Goal: Check status

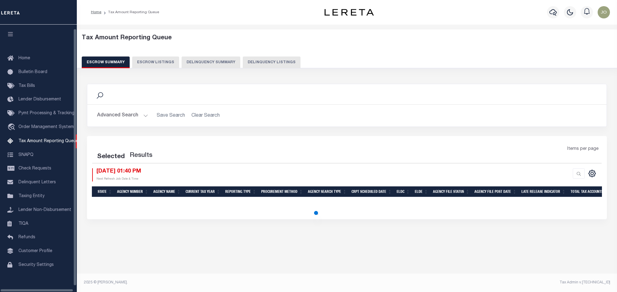
select select "100"
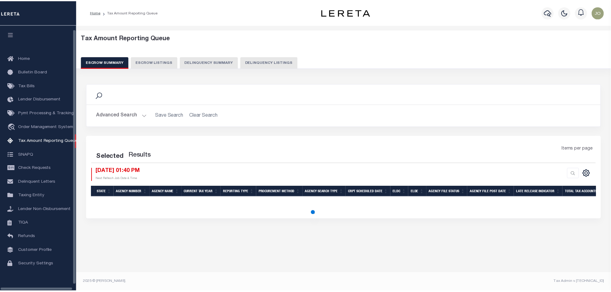
scroll to position [10, 0]
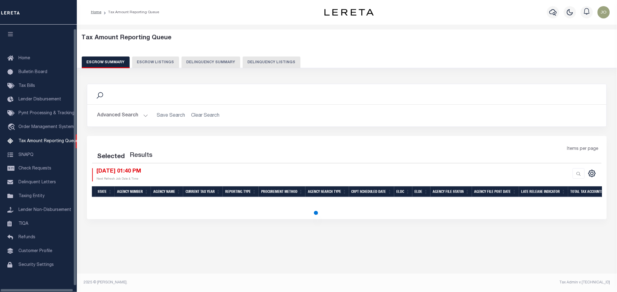
select select "100"
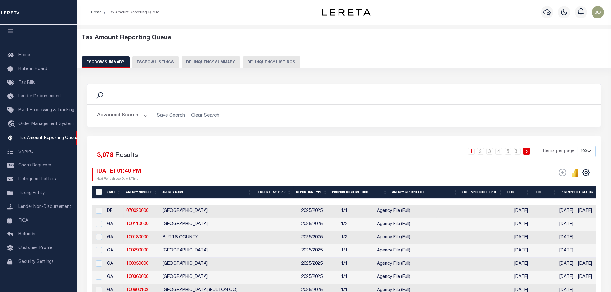
click at [212, 62] on button "Delinquency Summary" at bounding box center [211, 63] width 59 height 12
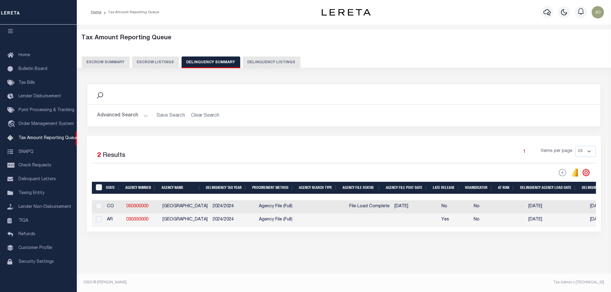
click at [313, 232] on div "Selected 2 Results 1 Items per page 25 100 200 500 1000" at bounding box center [344, 184] width 514 height 96
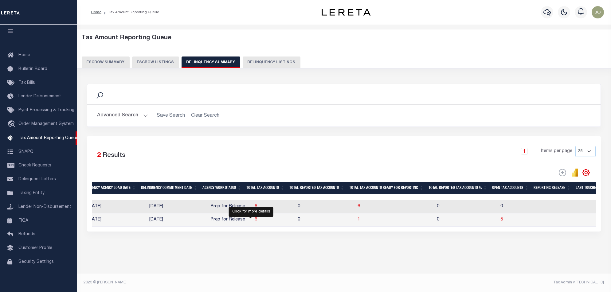
click at [255, 222] on span "6" at bounding box center [256, 219] width 2 height 4
select select "100"
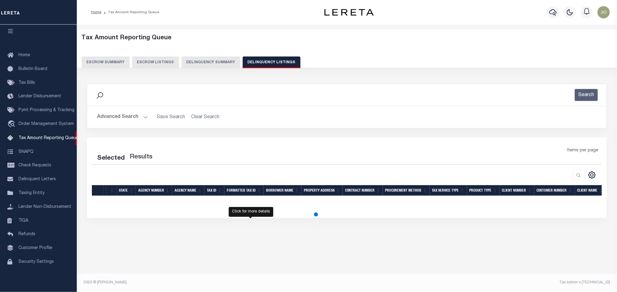
select select "100"
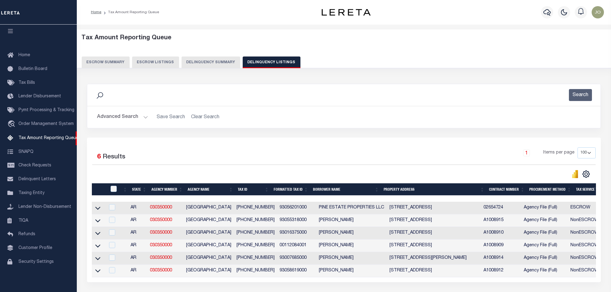
scroll to position [51, 0]
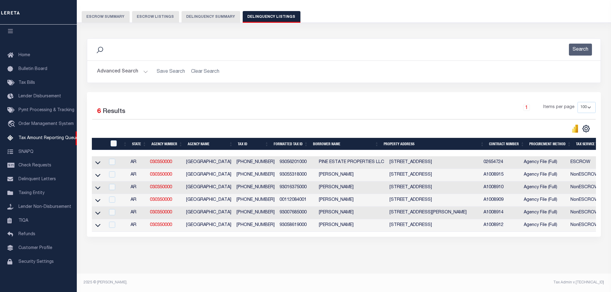
click at [365, 232] on div "State Agency Number Agency Name Tax ID Formatted Tax ID Borrower Name Property …" at bounding box center [344, 193] width 504 height 75
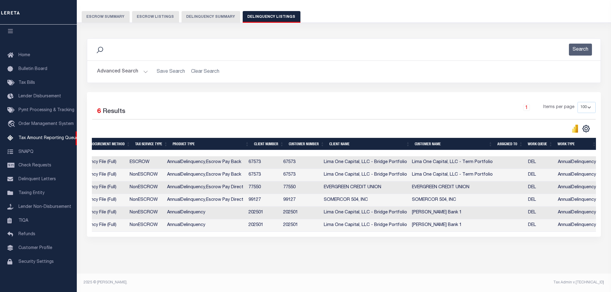
click at [369, 249] on div "Data sync process is currently running, you may face some response delays. Sear…" at bounding box center [344, 143] width 522 height 223
click at [408, 251] on div "Data sync process is currently running, you may face some response delays. Sear…" at bounding box center [344, 143] width 522 height 223
drag, startPoint x: 426, startPoint y: 233, endPoint x: 438, endPoint y: 232, distance: 12.4
click at [436, 233] on div "Selected 6 Results 1 Items per page 10 25 50 100 500" at bounding box center [344, 164] width 514 height 145
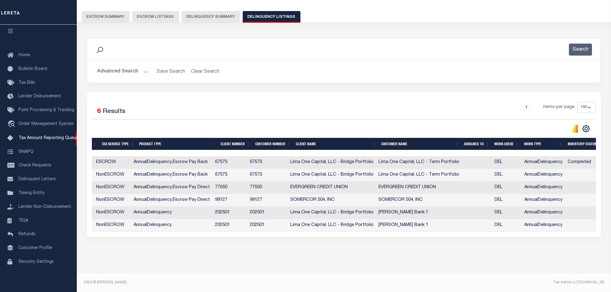
scroll to position [0, 482]
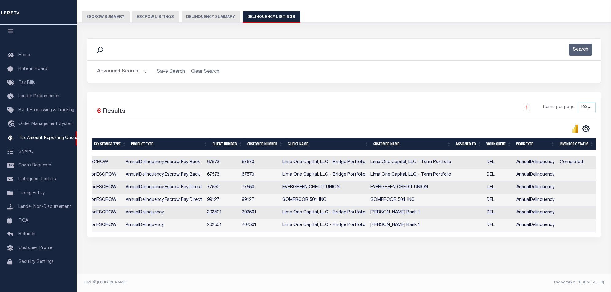
click at [217, 14] on button "Delinquency Summary" at bounding box center [211, 17] width 59 height 12
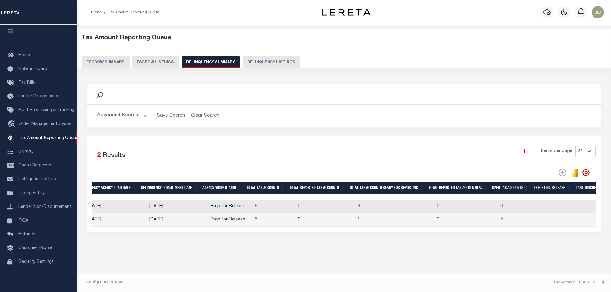
scroll to position [0, 0]
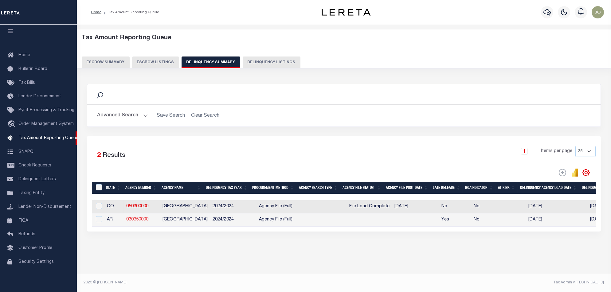
drag, startPoint x: 153, startPoint y: 223, endPoint x: 148, endPoint y: 223, distance: 5.6
click at [148, 223] on td "030350000" at bounding box center [142, 219] width 36 height 13
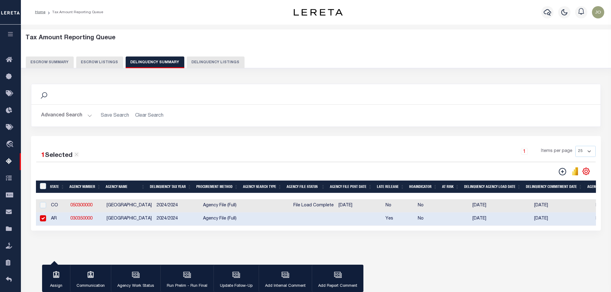
click at [41, 219] on input "checkbox" at bounding box center [43, 218] width 6 height 6
checkbox input "false"
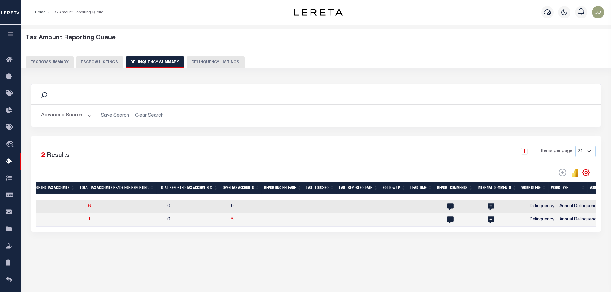
scroll to position [0, 676]
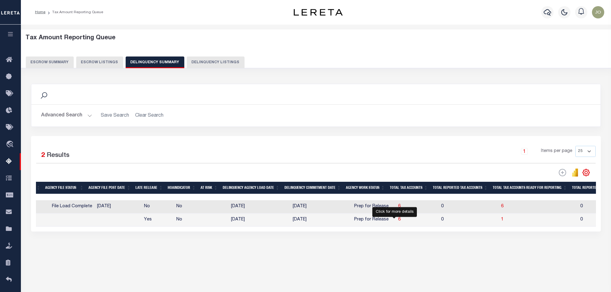
drag, startPoint x: 395, startPoint y: 221, endPoint x: 24, endPoint y: 112, distance: 386.8
click at [398, 221] on span "6" at bounding box center [399, 219] width 2 height 4
select select "100"
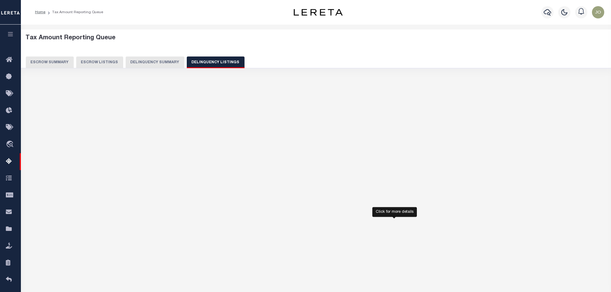
select select "100"
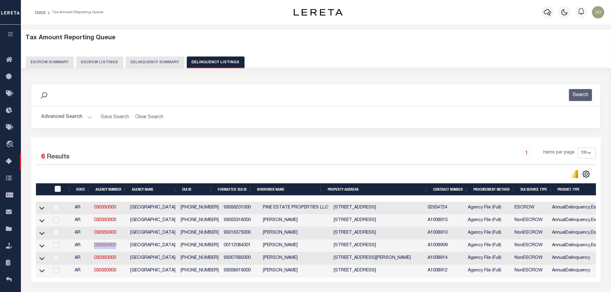
drag, startPoint x: 123, startPoint y: 247, endPoint x: 96, endPoint y: 247, distance: 26.7
click at [96, 247] on td "030350000" at bounding box center [110, 246] width 36 height 13
checkbox input "true"
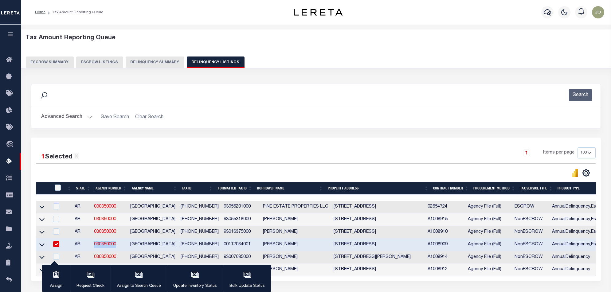
copy link "030350000"
